Goal: Task Accomplishment & Management: Manage account settings

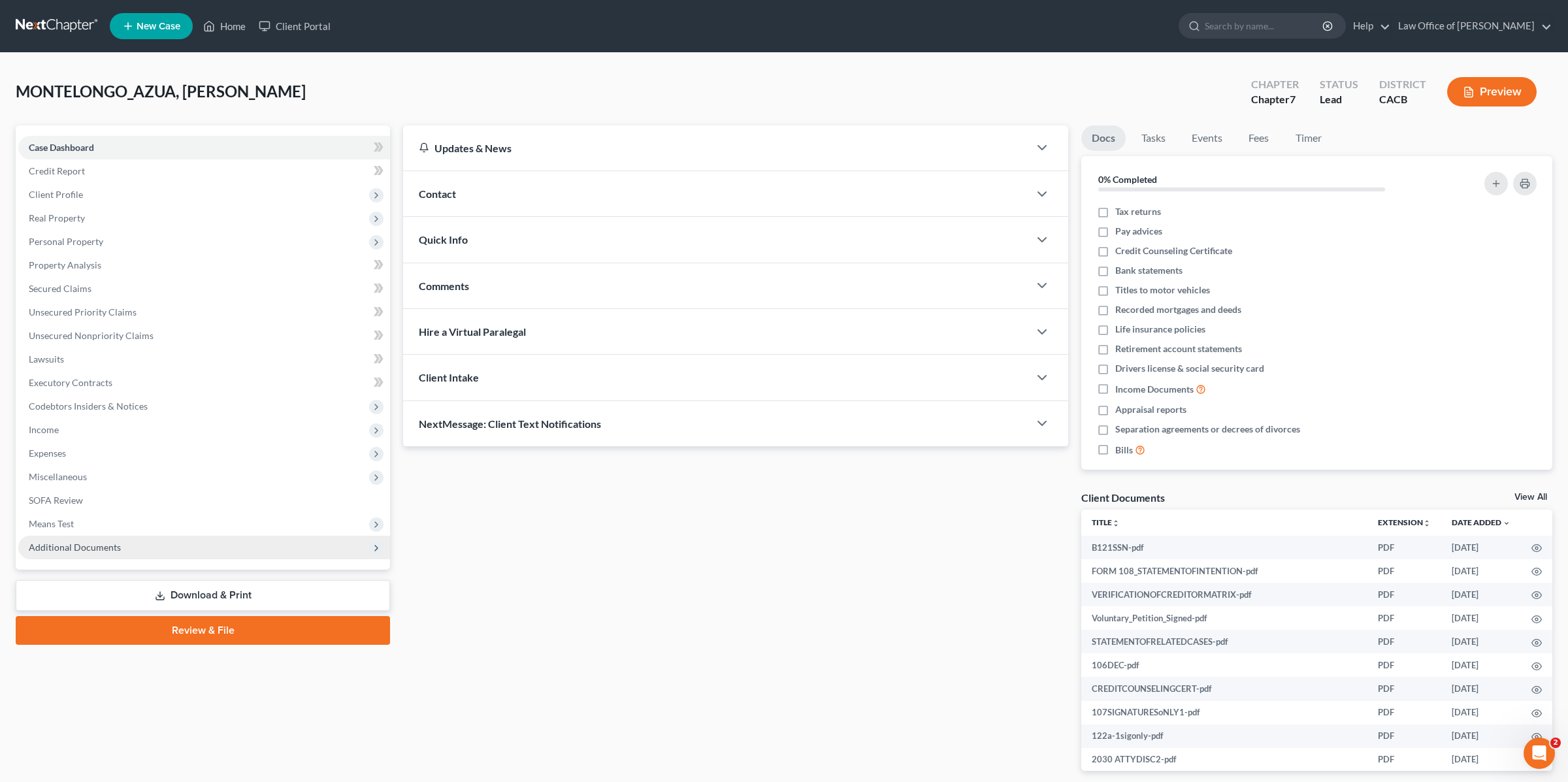
click at [85, 544] on span "Additional Documents" at bounding box center [74, 547] width 92 height 11
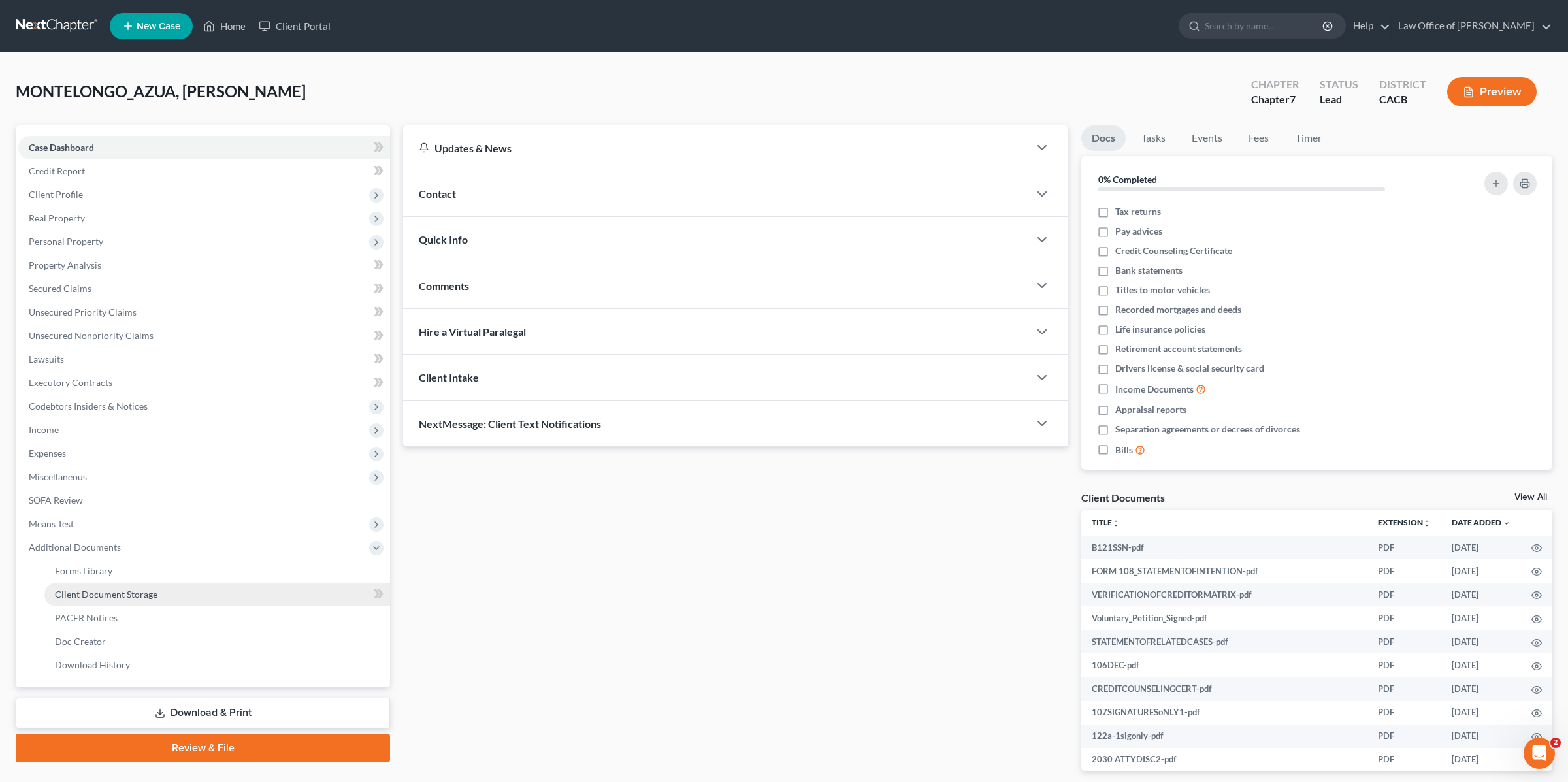
click at [140, 591] on span "Client Document Storage" at bounding box center [106, 593] width 102 height 11
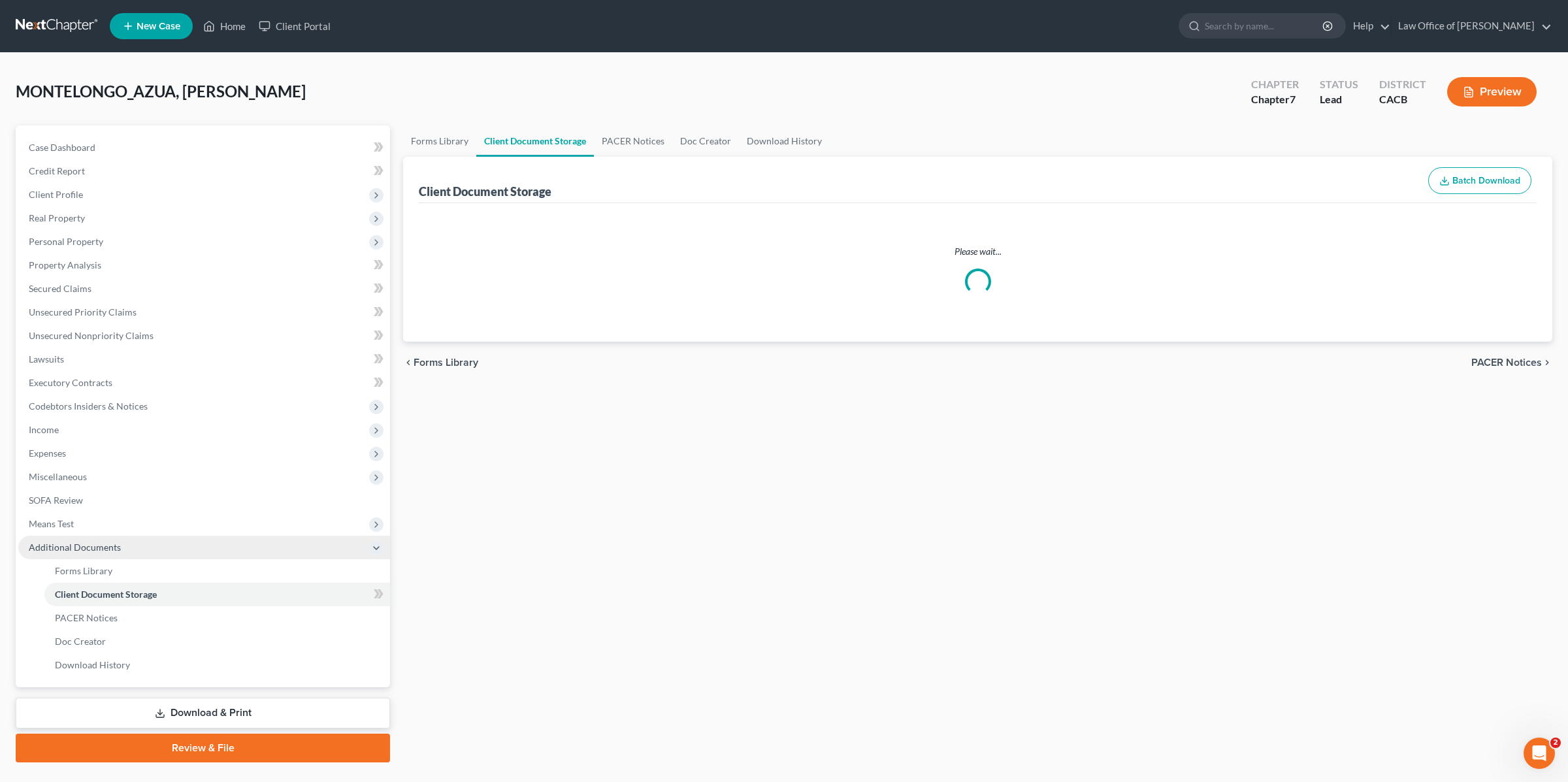
select select "51"
select select "55"
select select "57"
select select "10"
select select "56"
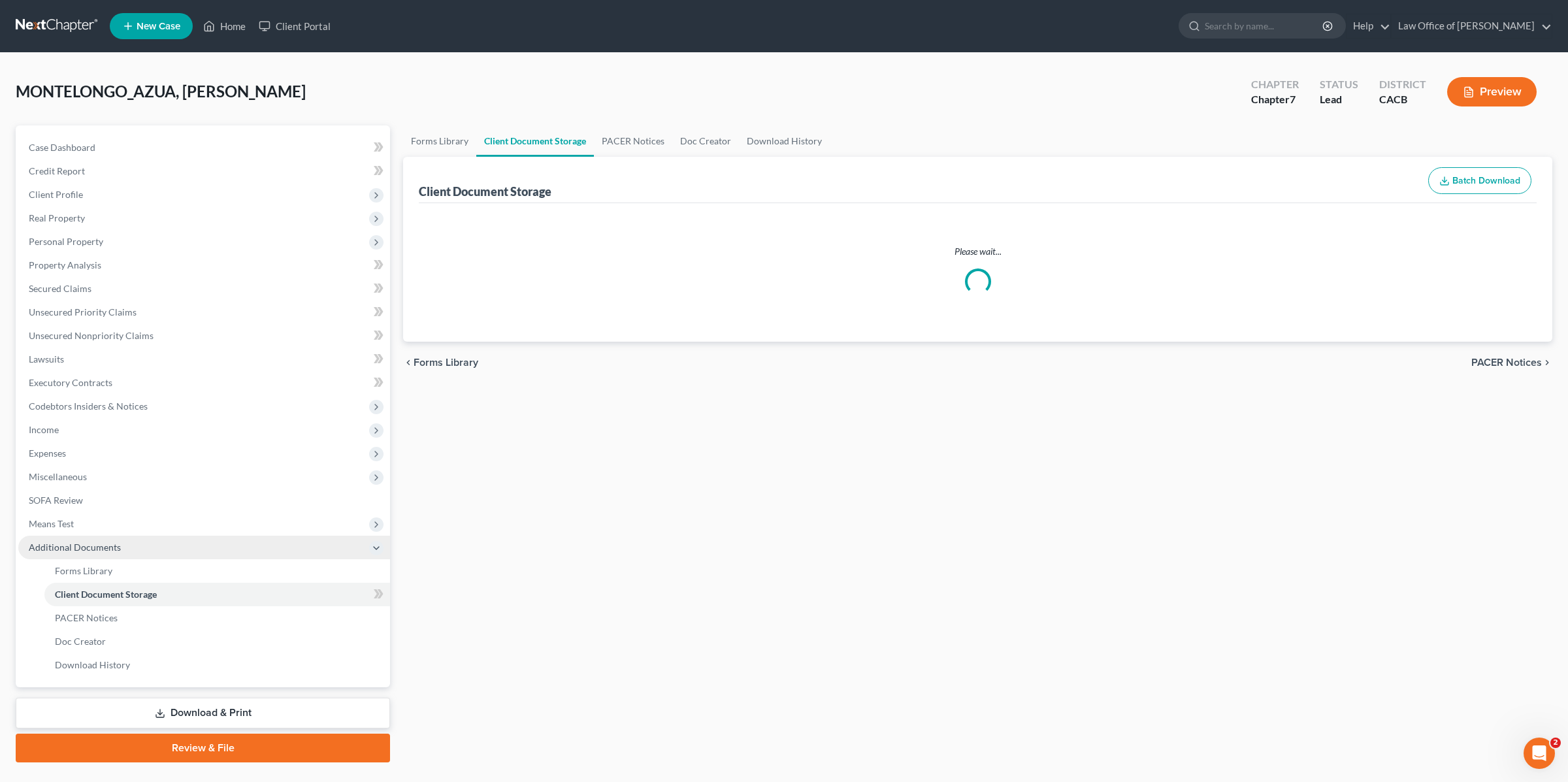
select select "65"
select select "60"
select select "59"
select select "58"
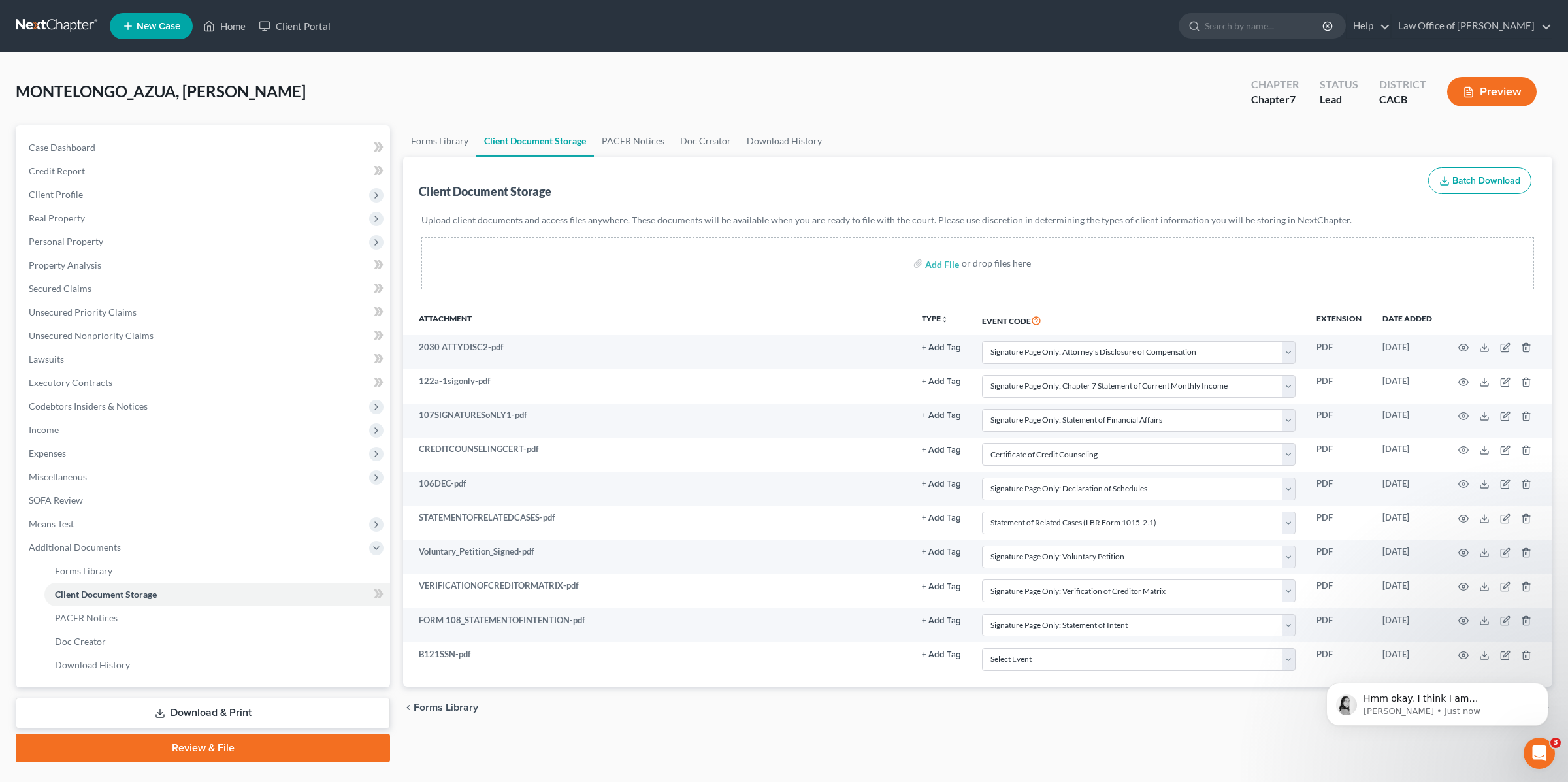
click at [402, 271] on div "Forms Library Client Document Storage PACER Notices Doc Creator Download Histor…" at bounding box center [977, 444] width 1162 height 637
